Goal: Task Accomplishment & Management: Manage account settings

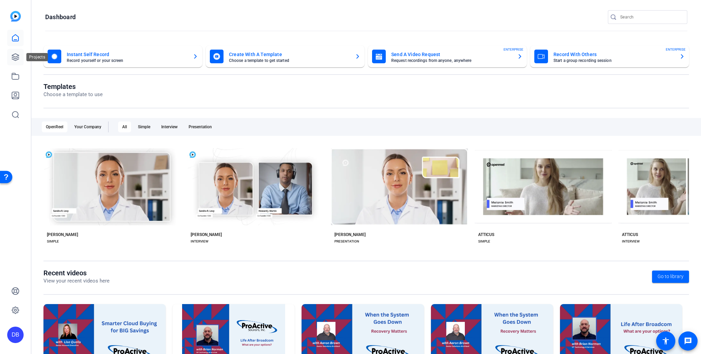
click at [16, 58] on icon at bounding box center [15, 57] width 7 height 7
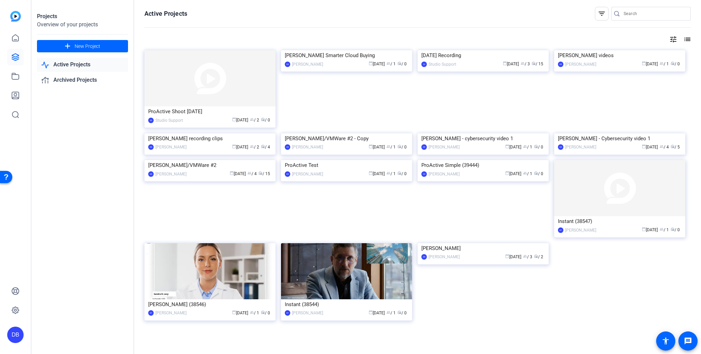
click at [13, 333] on div "DB" at bounding box center [15, 335] width 16 height 16
click at [78, 329] on mat-icon "logout" at bounding box center [82, 329] width 8 height 8
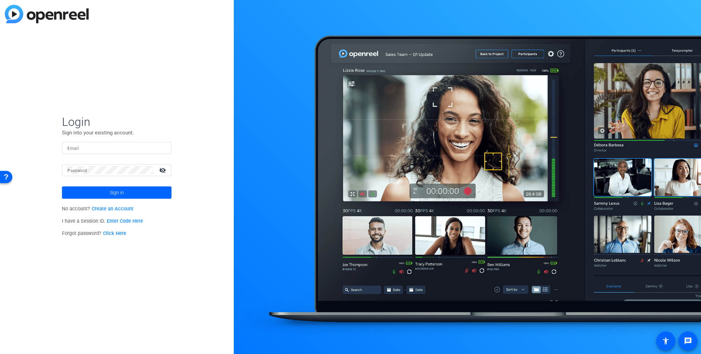
type input "dbahs@tslmarketing.com"
click at [118, 193] on span "Sign in" at bounding box center [117, 192] width 14 height 17
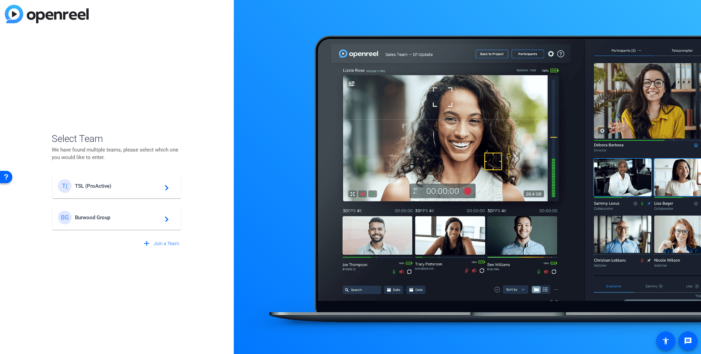
click at [99, 219] on span "Burwood Group" at bounding box center [118, 217] width 86 height 6
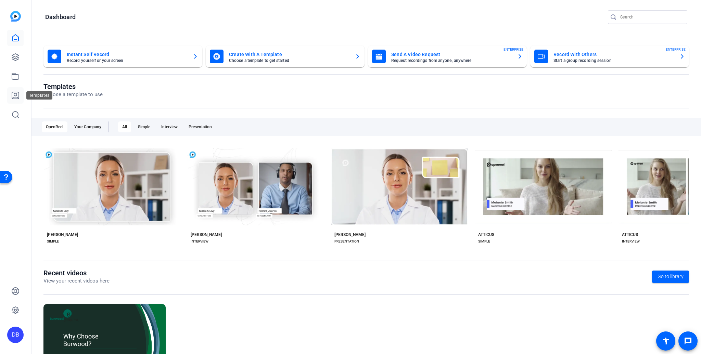
click at [13, 95] on icon at bounding box center [15, 95] width 8 height 8
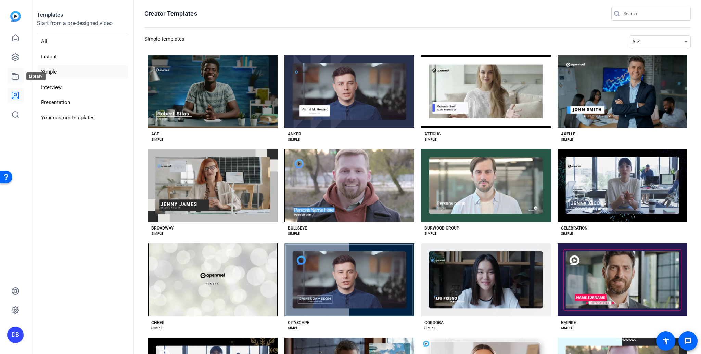
click at [15, 76] on icon at bounding box center [15, 76] width 8 height 8
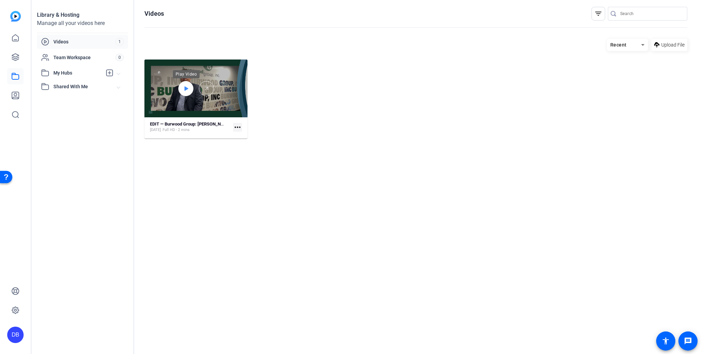
click at [184, 88] on icon at bounding box center [186, 88] width 4 height 4
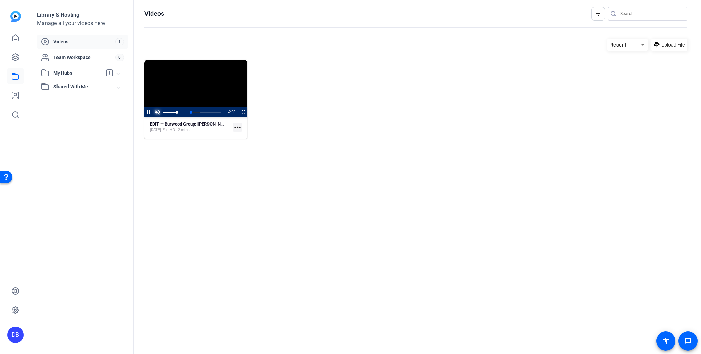
click at [155, 112] on span "Video Player" at bounding box center [157, 112] width 9 height 0
drag, startPoint x: 176, startPoint y: 112, endPoint x: 169, endPoint y: 113, distance: 7.3
click at [169, 113] on div "Volume Level" at bounding box center [166, 112] width 6 height 1
click at [144, 112] on span "Video Player" at bounding box center [144, 112] width 0 height 10
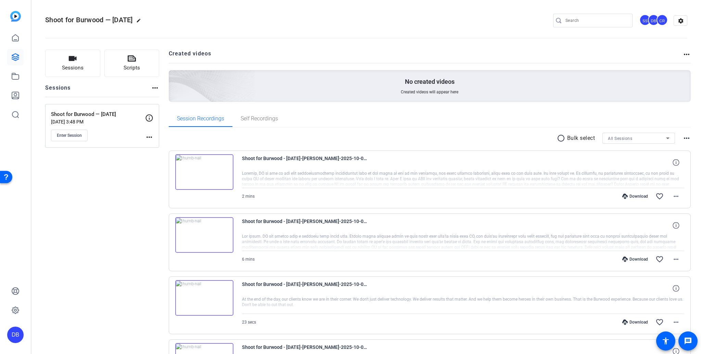
scroll to position [323, 0]
